Goal: Transaction & Acquisition: Purchase product/service

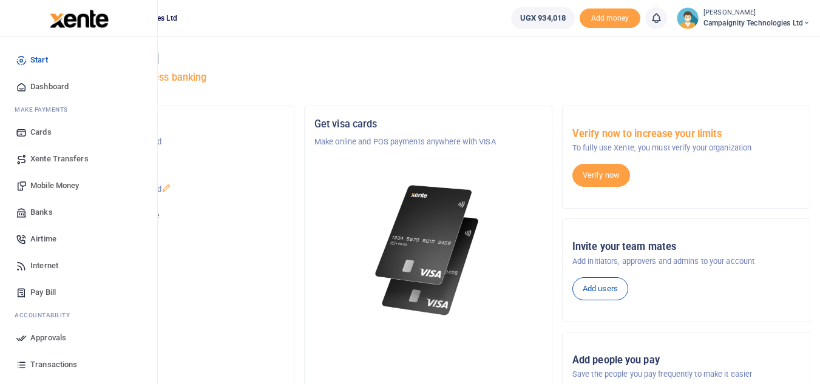
click at [55, 367] on span "Transactions" at bounding box center [53, 365] width 47 height 12
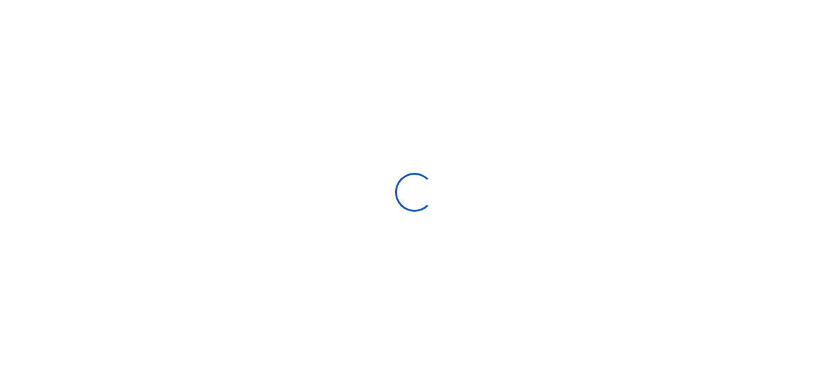
select select
type input "07/24/2025 - 08/22/2025"
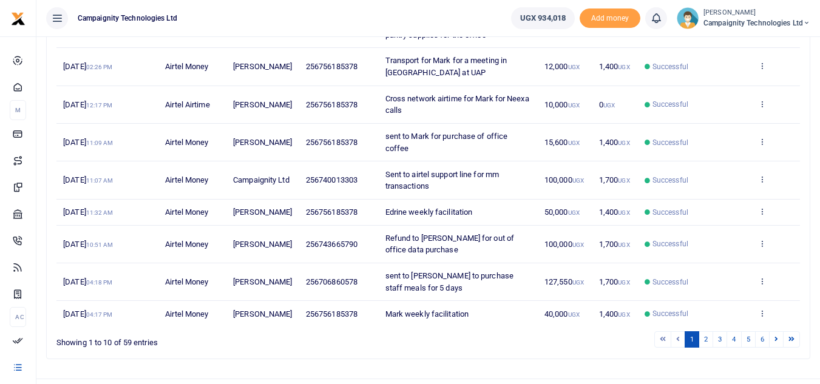
scroll to position [254, 0]
click at [700, 348] on link "2" at bounding box center [706, 340] width 15 height 16
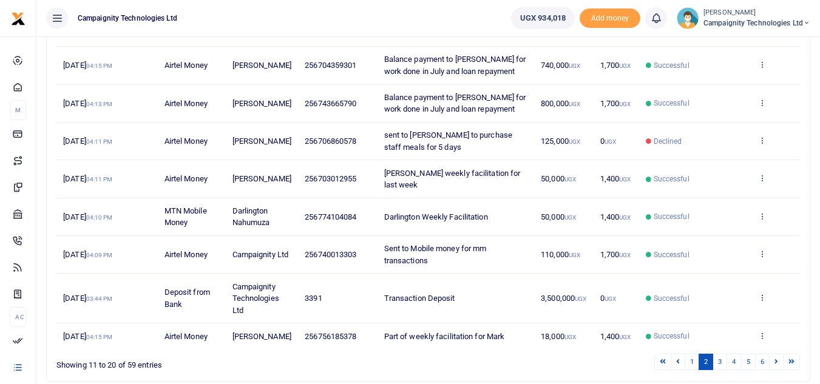
scroll to position [281, 0]
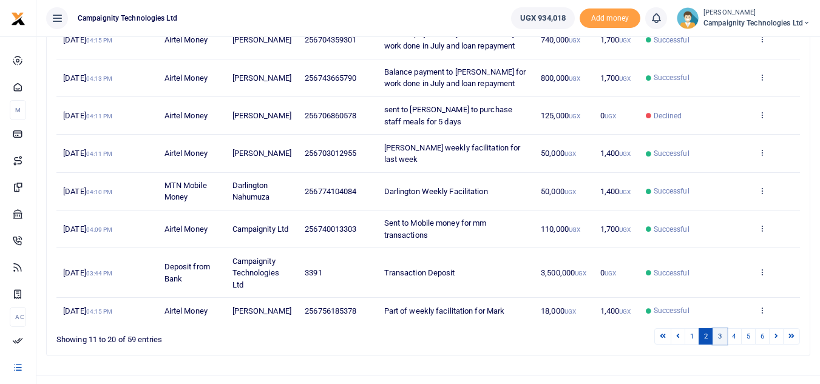
click at [715, 338] on link "3" at bounding box center [720, 336] width 15 height 16
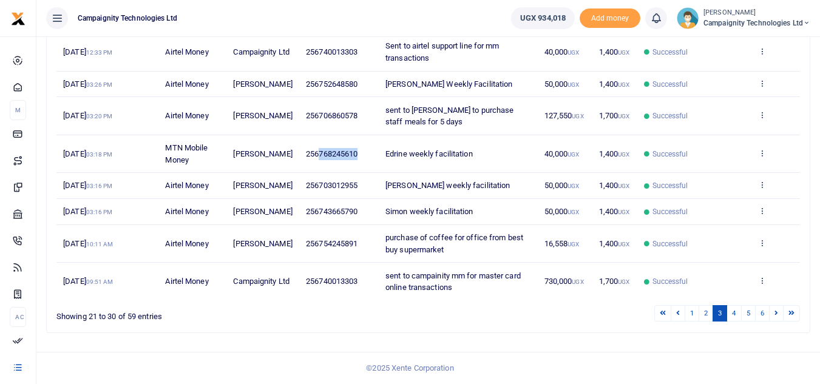
drag, startPoint x: 314, startPoint y: 155, endPoint x: 355, endPoint y: 163, distance: 41.0
click at [355, 163] on td "256768245610" at bounding box center [339, 154] width 80 height 38
copy span "768245610"
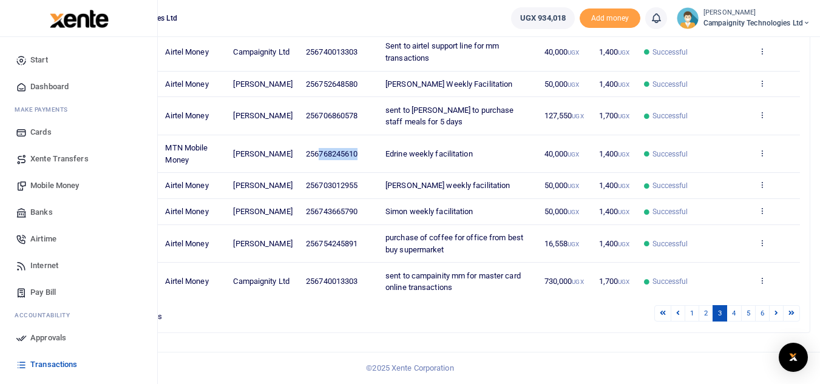
click at [56, 190] on span "Mobile Money" at bounding box center [54, 186] width 49 height 12
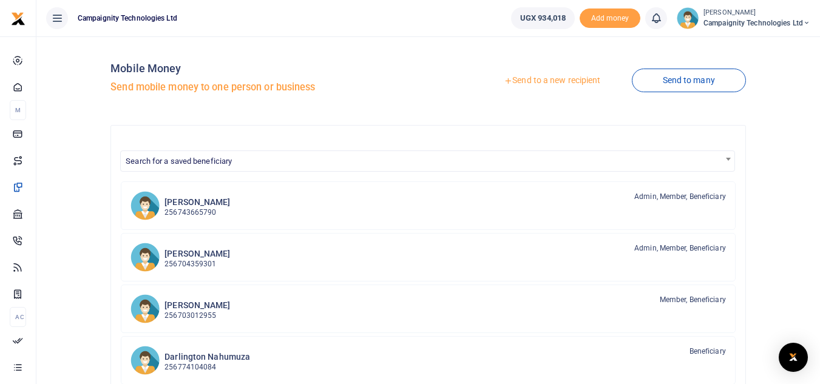
click at [549, 83] on link "Send to a new recipient" at bounding box center [552, 81] width 158 height 22
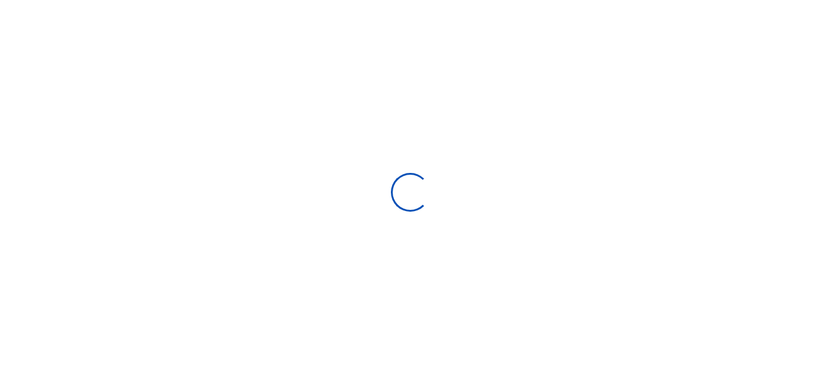
select select
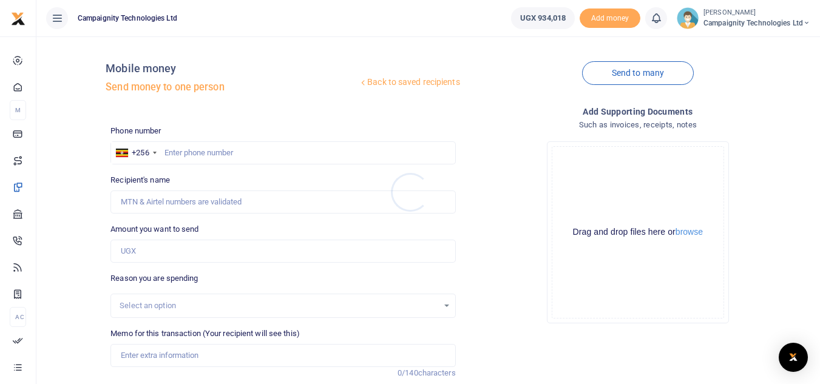
click at [270, 155] on div at bounding box center [410, 192] width 820 height 384
click at [270, 155] on input "text" at bounding box center [282, 152] width 345 height 23
paste input "768245610"
type input "768245610"
click at [182, 260] on input "Amount you want to send" at bounding box center [282, 251] width 345 height 23
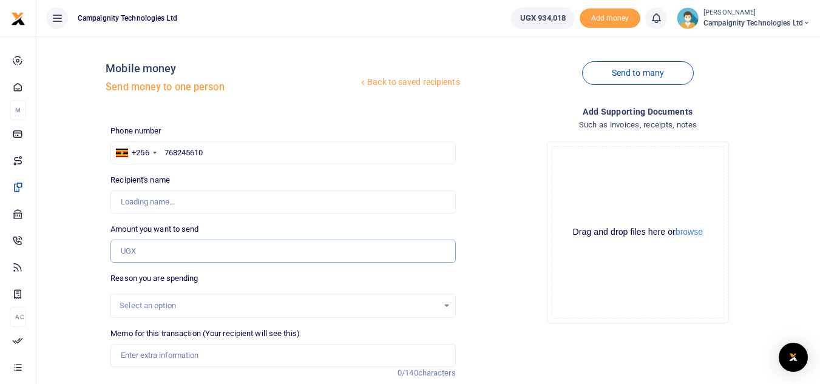
type input "Edrine Tasiwuka"
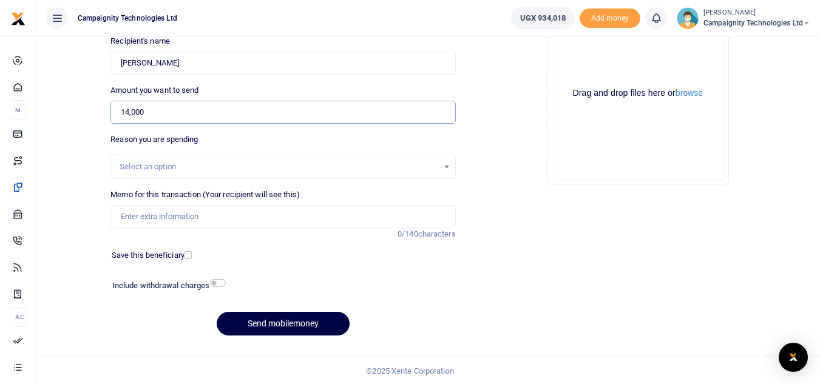
type input "14,000"
click at [176, 205] on div "Memo for this transaction (Your recipient will see this) Reason is required. 0/…" at bounding box center [282, 208] width 345 height 39
click at [178, 217] on input "Memo for this transaction (Your recipient will see this)" at bounding box center [282, 216] width 345 height 23
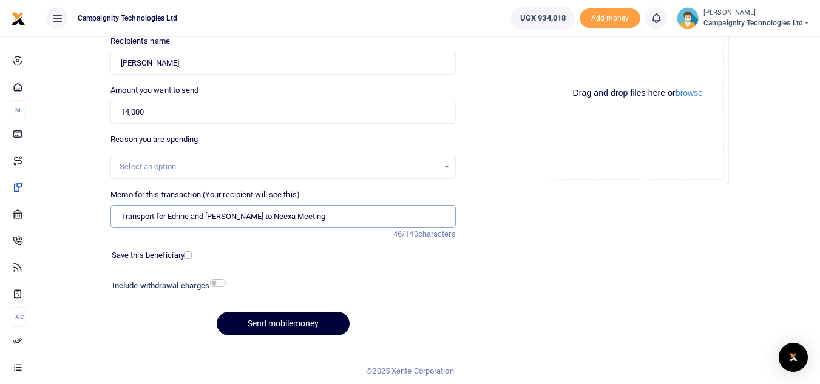
type input "Transport for Edrine and Mark to Neexa Meeting"
click at [304, 319] on button "Send mobilemoney" at bounding box center [283, 324] width 133 height 24
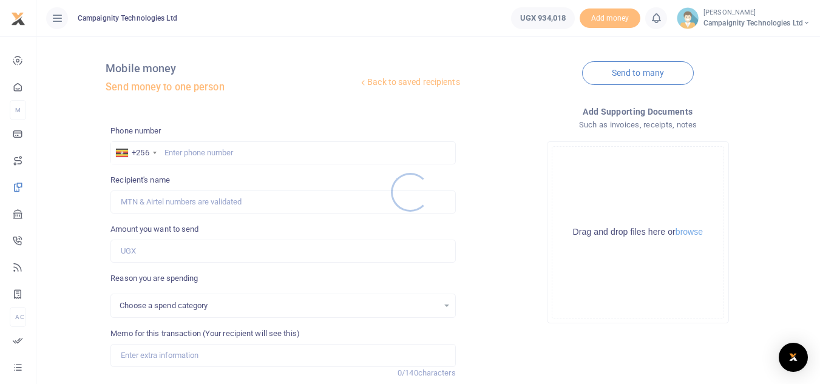
scroll to position [139, 0]
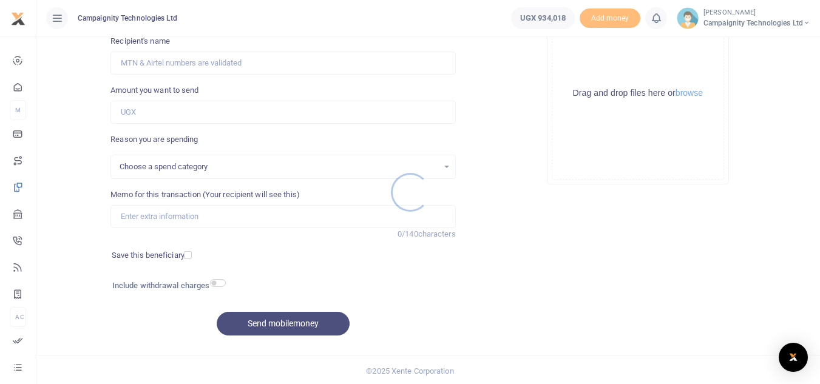
select select
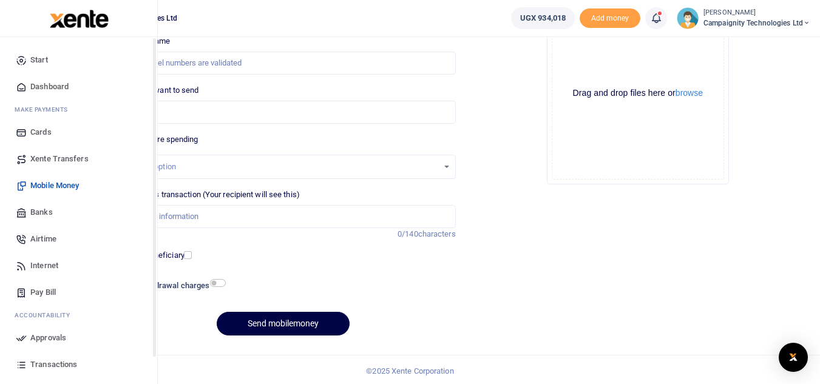
click at [45, 338] on span "Approvals" at bounding box center [48, 338] width 36 height 12
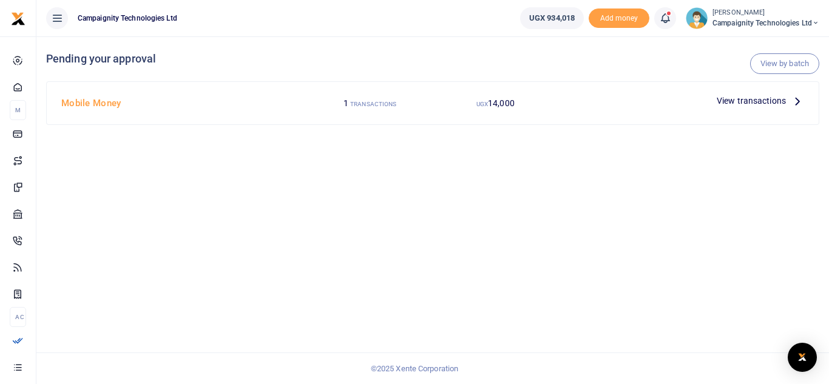
click at [762, 100] on span "View transactions" at bounding box center [751, 100] width 69 height 13
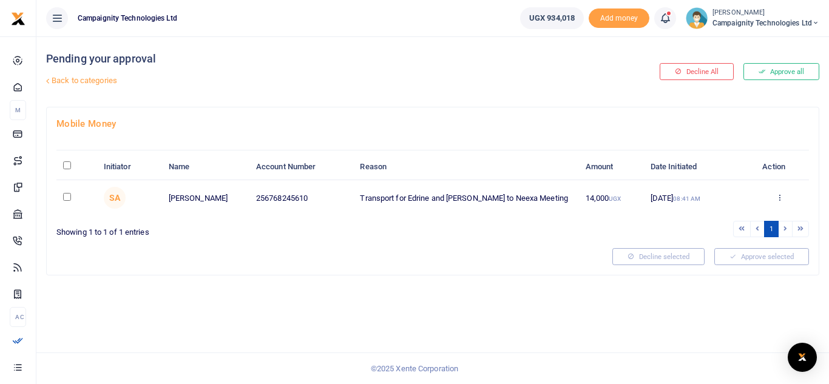
click at [783, 74] on div at bounding box center [414, 192] width 829 height 384
click at [783, 74] on button "Approve all" at bounding box center [782, 71] width 76 height 17
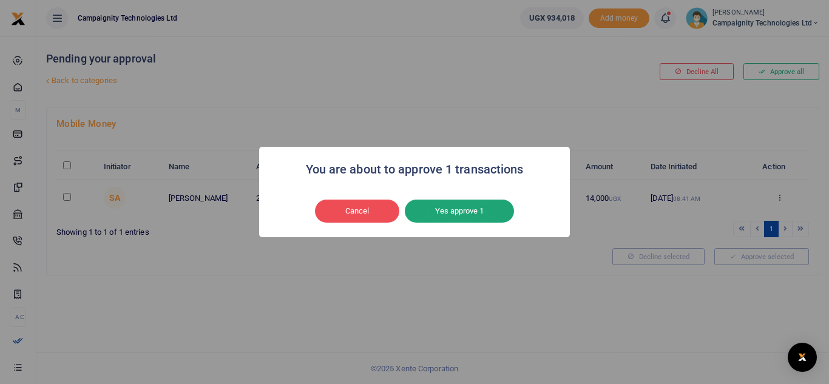
click at [503, 214] on button "Yes approve 1" at bounding box center [459, 211] width 109 height 23
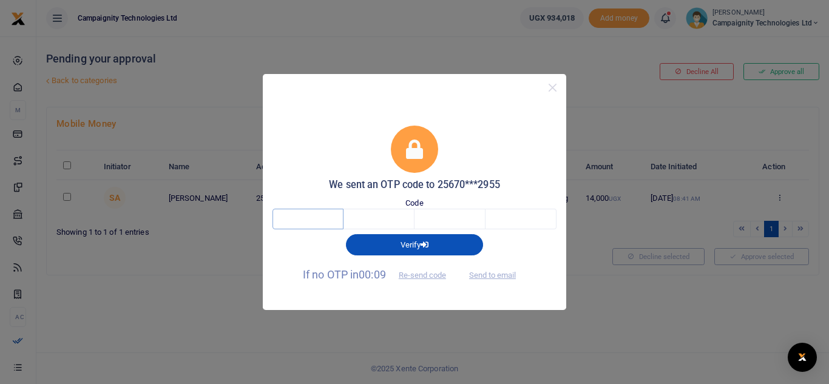
click at [294, 223] on input "text" at bounding box center [308, 219] width 71 height 21
type input "3"
type input "7"
